Goal: Task Accomplishment & Management: Complete application form

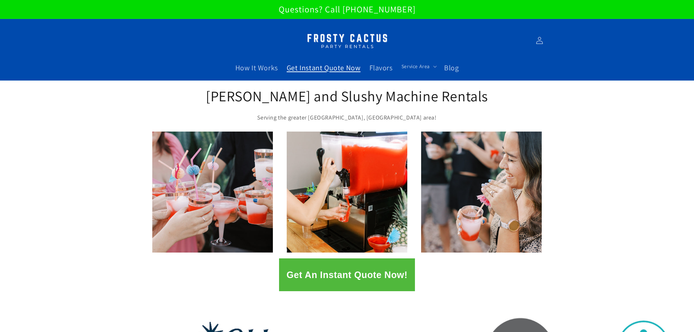
click at [323, 69] on span "Get Instant Quote Now" at bounding box center [324, 67] width 74 height 9
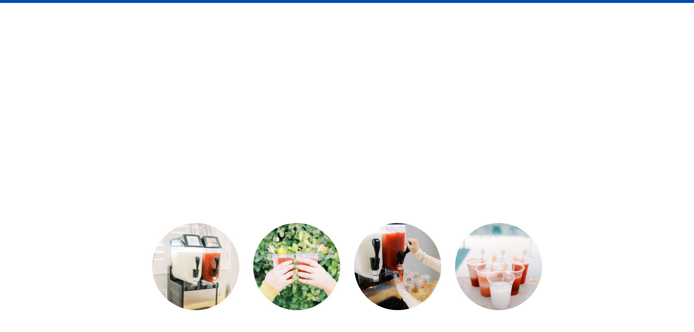
scroll to position [146, 0]
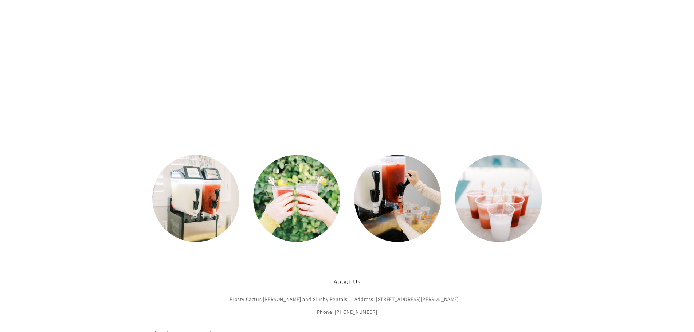
click at [196, 221] on link at bounding box center [195, 198] width 87 height 87
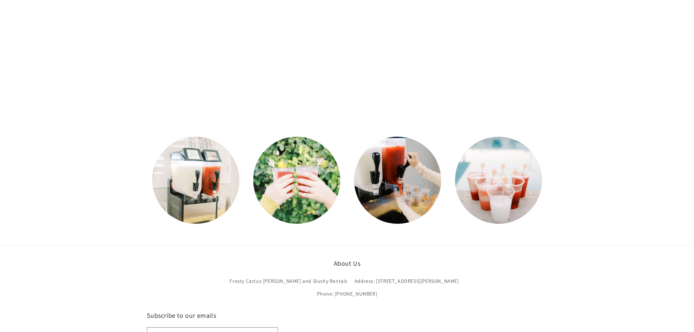
scroll to position [51, 0]
